Goal: Task Accomplishment & Management: Use online tool/utility

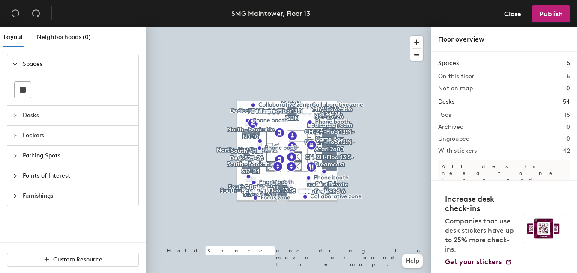
click at [69, 136] on span "Lockers" at bounding box center [78, 136] width 110 height 20
click at [69, 157] on span "Parking Spots" at bounding box center [78, 156] width 110 height 20
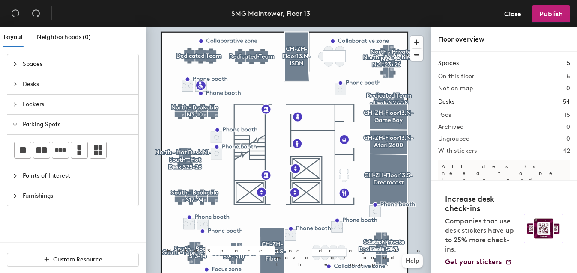
click at [268, 95] on div "Layout Neighborhoods (0) Spaces Desks Lockers Parking Spots Points of Interest …" at bounding box center [288, 151] width 577 height 249
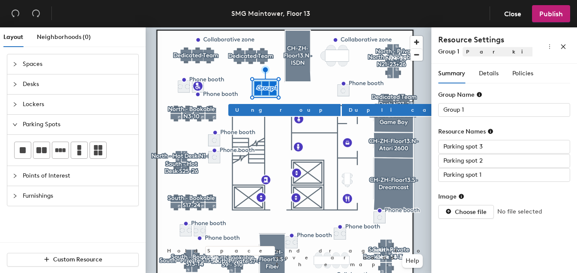
click at [269, 69] on div "Layout Neighborhoods (0) Spaces Desks Lockers Parking Spots Points of Interest …" at bounding box center [288, 151] width 577 height 249
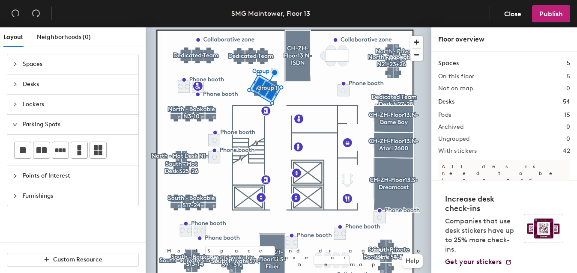
drag, startPoint x: 65, startPoint y: 146, endPoint x: 247, endPoint y: 78, distance: 194.3
click at [301, 27] on div at bounding box center [289, 27] width 286 height 0
click at [258, 27] on div at bounding box center [289, 27] width 286 height 0
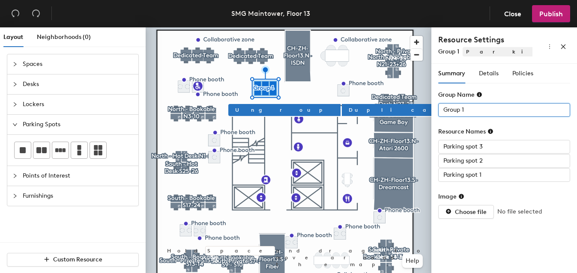
click at [458, 112] on input "Group 1" at bounding box center [504, 110] width 132 height 14
type input "Parking 1"
click at [461, 148] on input "Parking spot 3" at bounding box center [504, 147] width 132 height 14
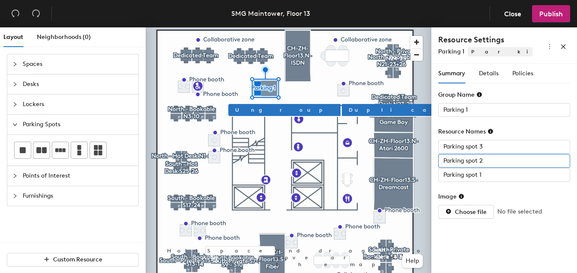
click at [461, 161] on input "Parking spot 2" at bounding box center [504, 161] width 132 height 14
click at [462, 177] on input "Parking spot 1" at bounding box center [504, 175] width 132 height 14
click at [486, 76] on span "Details" at bounding box center [489, 73] width 20 height 7
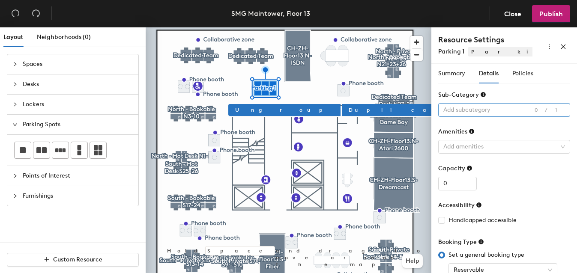
click at [477, 113] on div at bounding box center [499, 110] width 119 height 12
click at [464, 92] on div "Sub-Category" at bounding box center [462, 94] width 48 height 7
click at [464, 146] on div at bounding box center [499, 147] width 119 height 12
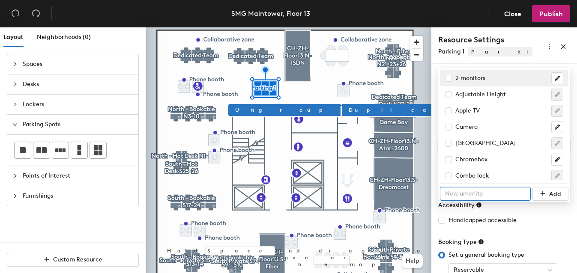
click at [465, 187] on input "text" at bounding box center [485, 194] width 91 height 14
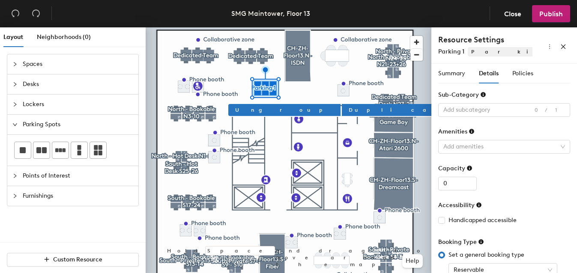
click at [479, 164] on div "Capacity" at bounding box center [504, 170] width 132 height 13
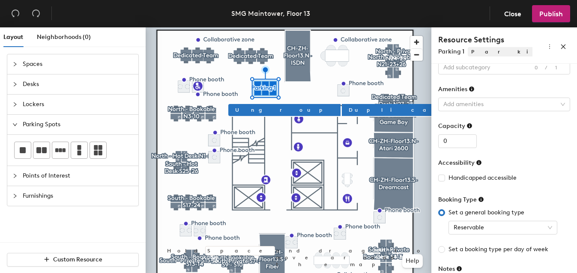
scroll to position [83, 0]
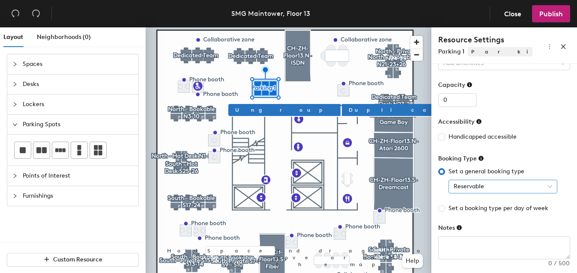
click at [470, 185] on span "Reservable" at bounding box center [502, 186] width 98 height 13
click at [442, 189] on div "Reservable" at bounding box center [504, 187] width 132 height 14
click at [439, 208] on input "Set a booking type per day of week" at bounding box center [441, 208] width 7 height 7
radio input "true"
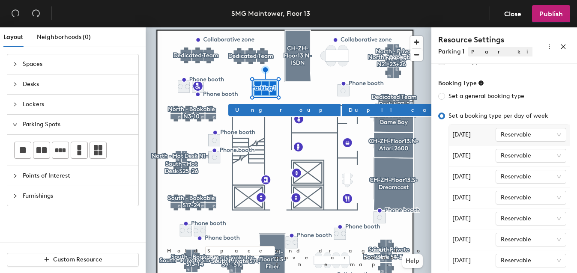
scroll to position [182, 0]
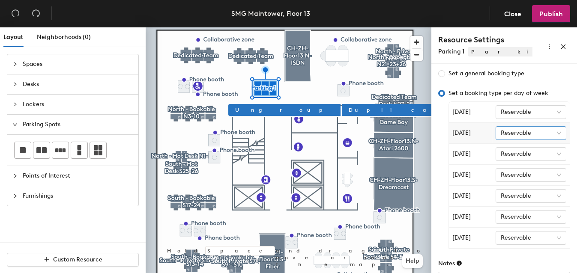
click at [504, 129] on span "Reservable" at bounding box center [531, 133] width 61 height 13
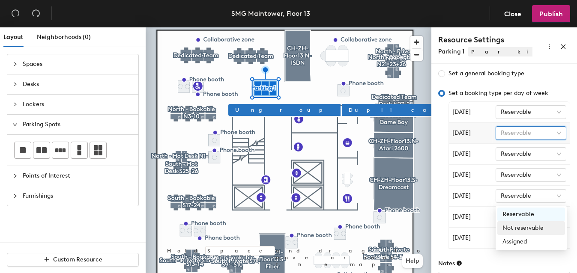
click at [502, 224] on div "Not reservable" at bounding box center [530, 228] width 57 height 9
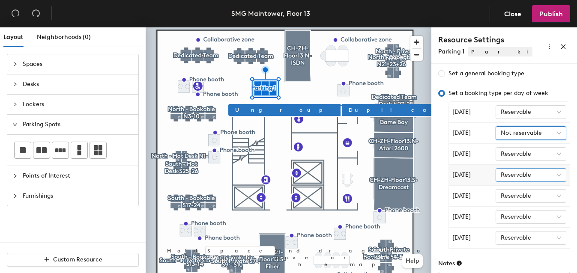
click at [499, 180] on div "Reservable" at bounding box center [530, 175] width 71 height 14
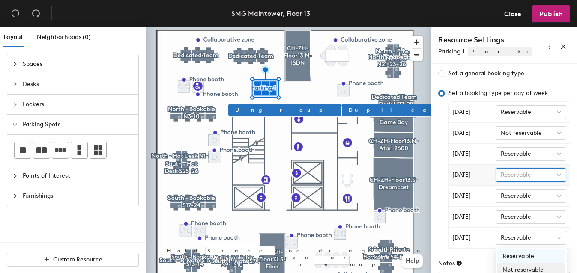
click at [503, 265] on div "Not reservable" at bounding box center [530, 269] width 57 height 9
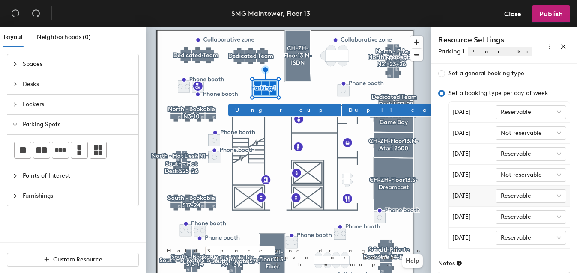
click at [504, 204] on td "Reservable" at bounding box center [531, 196] width 78 height 21
click at [507, 191] on span "Reservable" at bounding box center [531, 196] width 61 height 13
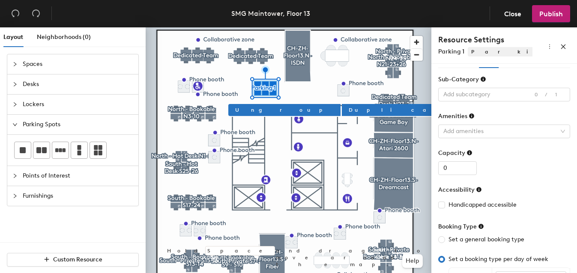
scroll to position [0, 0]
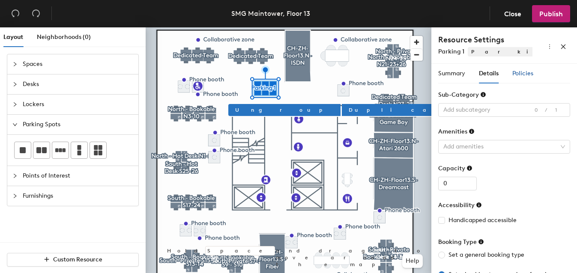
click at [513, 74] on span "Policies" at bounding box center [522, 73] width 21 height 7
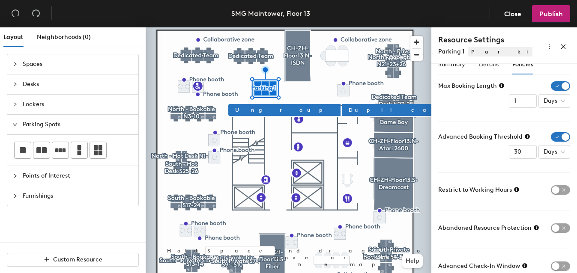
scroll to position [26, 0]
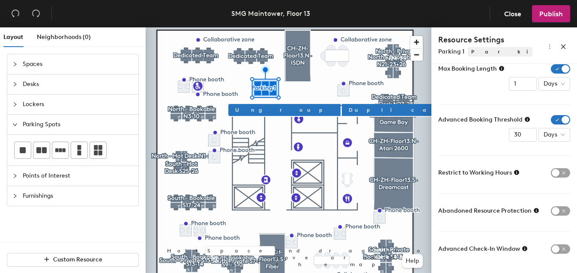
click at [97, 105] on span "Lockers" at bounding box center [78, 105] width 110 height 20
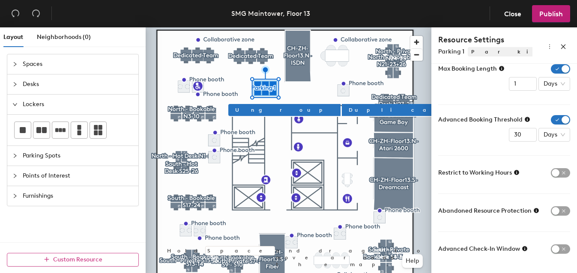
click at [79, 262] on span "Custom Resource" at bounding box center [77, 259] width 49 height 7
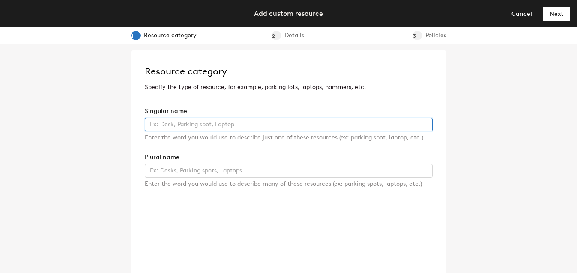
click at [225, 125] on input "text" at bounding box center [289, 125] width 288 height 14
type input "Test"
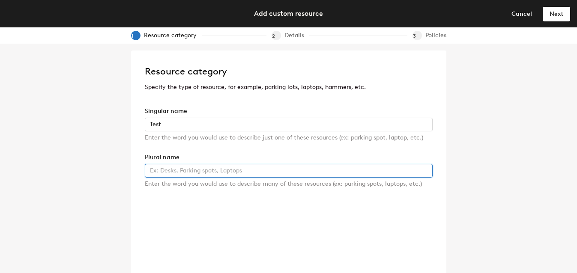
click at [228, 175] on input "text" at bounding box center [289, 171] width 288 height 14
type input "Tests"
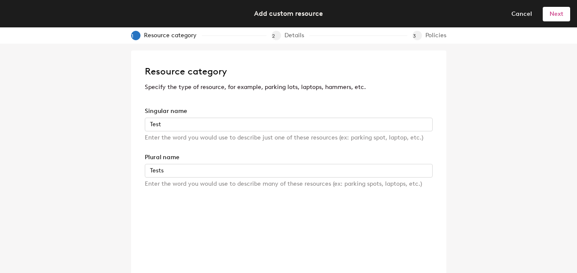
click at [553, 15] on span "Next" at bounding box center [556, 13] width 14 height 7
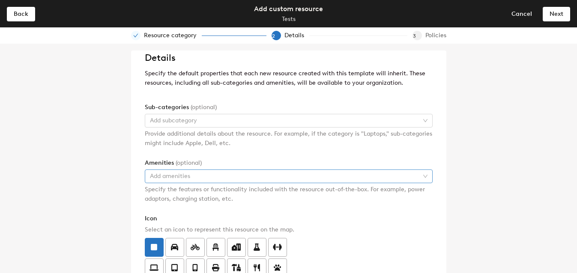
scroll to position [0, 0]
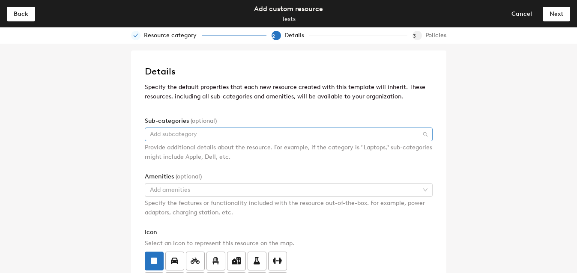
click at [200, 138] on div at bounding box center [283, 134] width 275 height 12
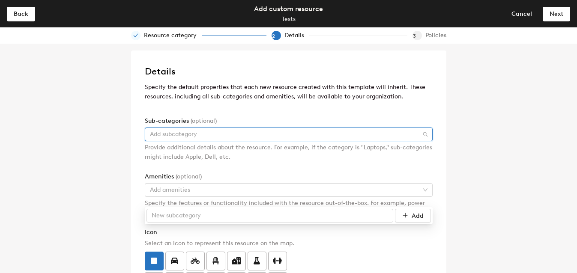
click at [107, 140] on div "Details Specify the default properties that each new resource created with this…" at bounding box center [288, 159] width 577 height 230
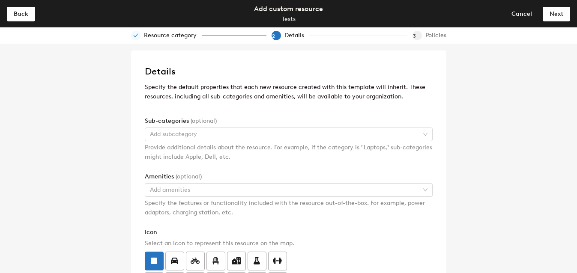
scroll to position [35, 0]
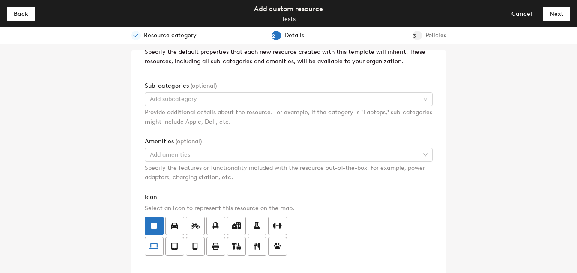
click at [155, 247] on icon at bounding box center [153, 247] width 9 height 8
click at [145, 241] on input "radio" at bounding box center [145, 241] width 0 height 0
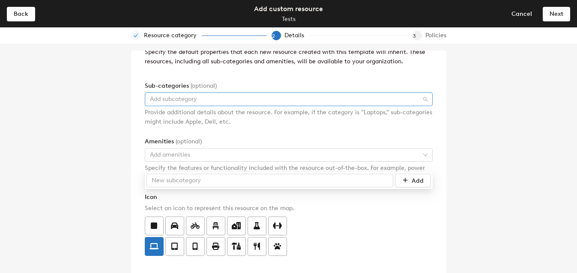
click at [352, 98] on div at bounding box center [283, 99] width 275 height 12
drag, startPoint x: 451, startPoint y: 48, endPoint x: 483, endPoint y: 18, distance: 44.2
click at [451, 48] on div "Details Specify the default properties that each new resource created with this…" at bounding box center [288, 159] width 577 height 230
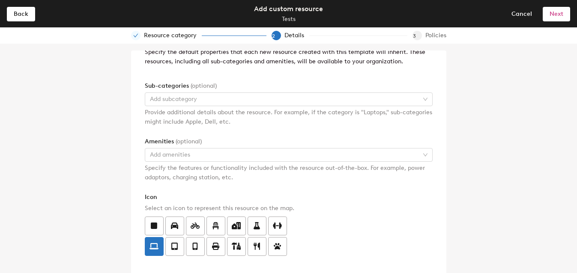
click at [551, 12] on span "Next" at bounding box center [556, 13] width 14 height 7
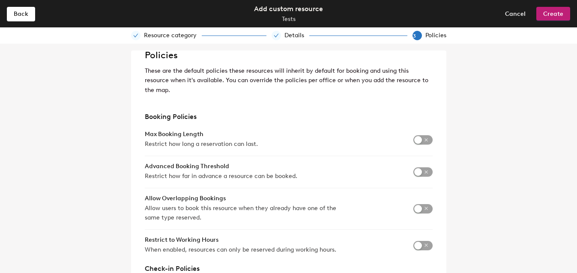
scroll to position [0, 0]
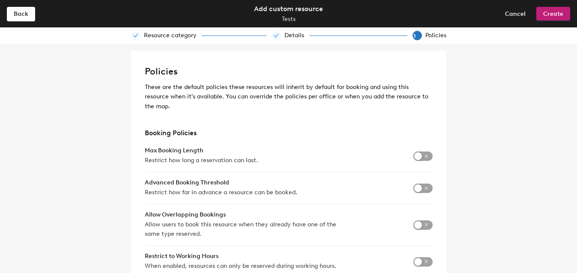
click at [8, 22] on header "Back Add custom resource Tests Cancel Create" at bounding box center [288, 13] width 577 height 27
click at [20, 16] on span "Back" at bounding box center [21, 13] width 15 height 7
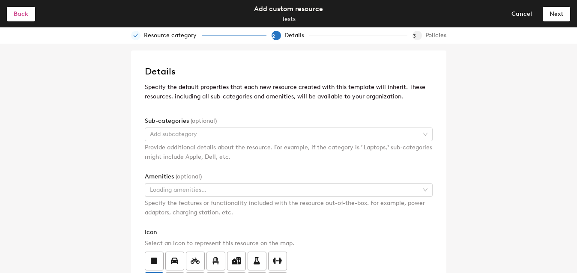
click at [20, 16] on span "Back" at bounding box center [21, 13] width 15 height 7
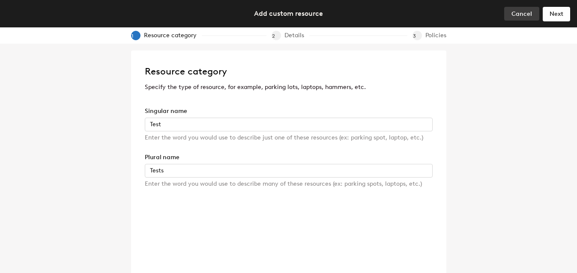
click at [532, 15] on button "Cancel" at bounding box center [521, 14] width 35 height 14
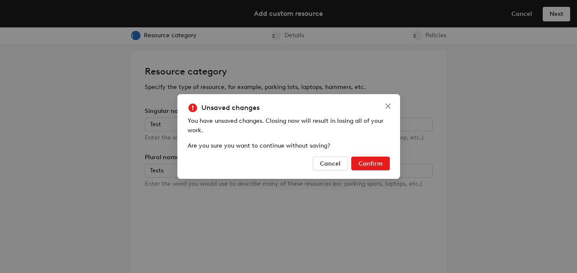
click at [364, 165] on span "Confirm" at bounding box center [370, 163] width 24 height 7
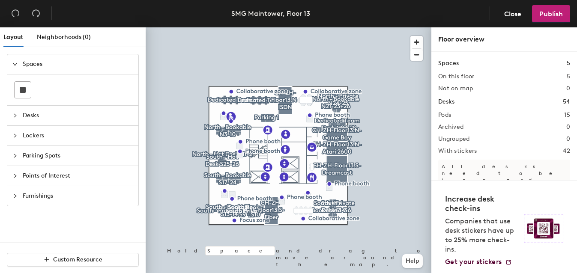
click at [88, 135] on span "Lockers" at bounding box center [78, 136] width 110 height 20
click at [236, 66] on div "Layout Neighborhoods (0) Spaces Desks Lockers Parking Spots Points of Interest …" at bounding box center [288, 151] width 577 height 249
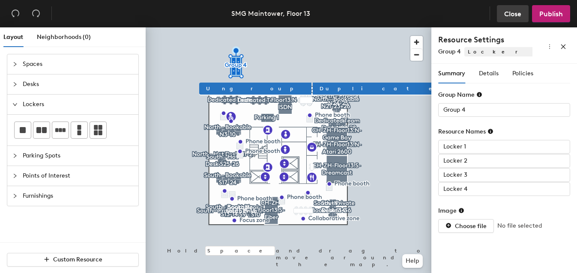
click at [509, 15] on span "Close" at bounding box center [512, 14] width 17 height 8
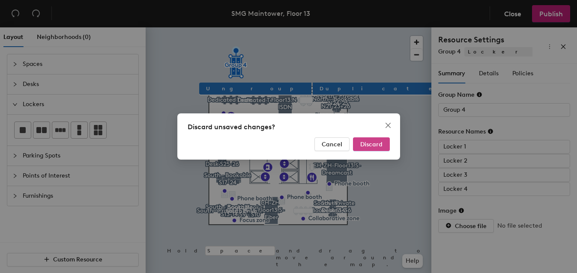
click at [373, 148] on button "Discard" at bounding box center [371, 144] width 37 height 14
